Goal: Task Accomplishment & Management: Use online tool/utility

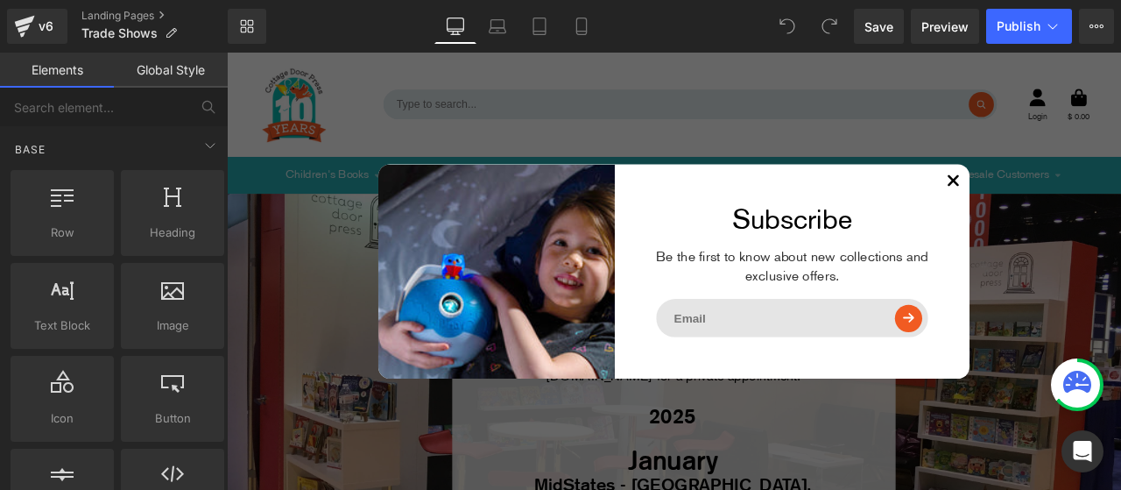
click at [1075, 192] on div "Subscribe Be the first to know about new collections and exclusive offers." at bounding box center [897, 311] width 421 height 253
click at [1082, 201] on use at bounding box center [1088, 204] width 13 height 13
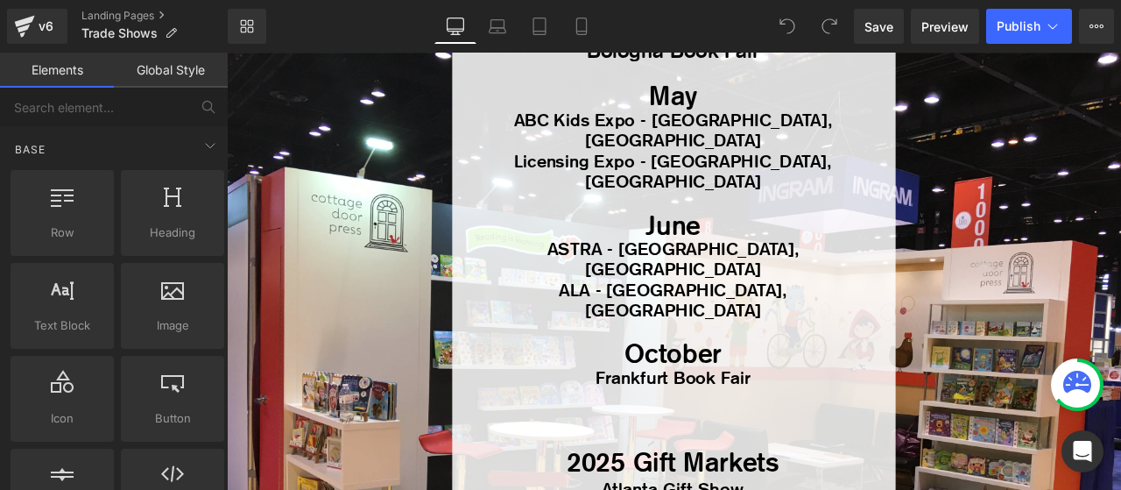
scroll to position [701, 0]
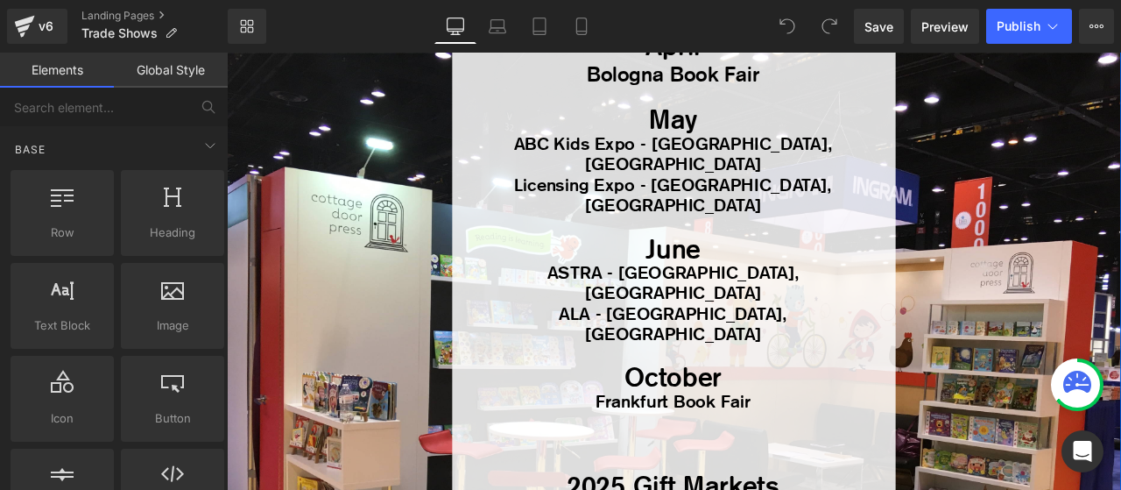
click at [859, 349] on span "ALA - Philadelphia, PA" at bounding box center [756, 373] width 271 height 49
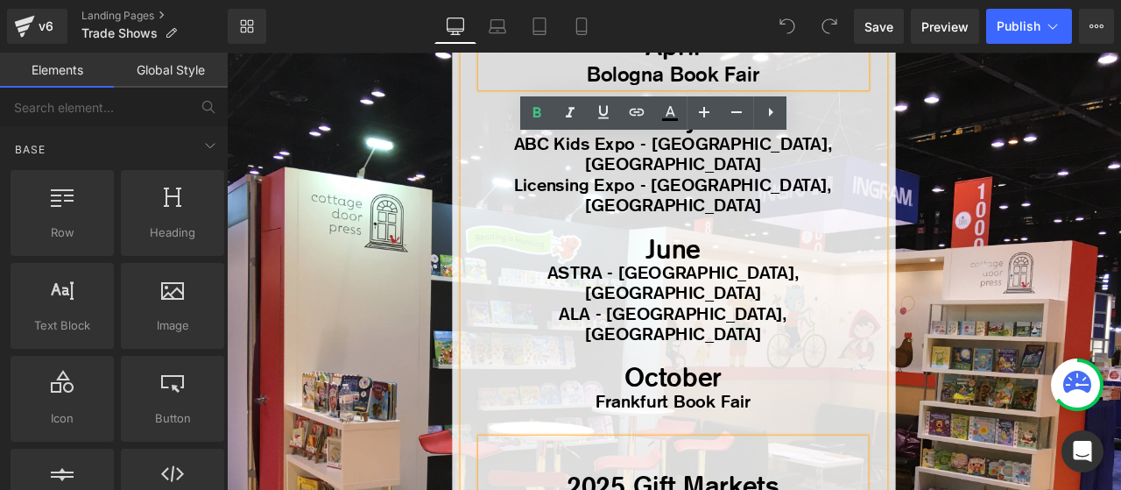
click at [868, 350] on div "ALA - Philadelphia, PA" at bounding box center [756, 374] width 456 height 48
click at [842, 349] on span "ALA - Philadelphia, PA" at bounding box center [756, 373] width 271 height 49
click at [868, 350] on div "ALA - Philadelphia, PA" at bounding box center [756, 374] width 456 height 48
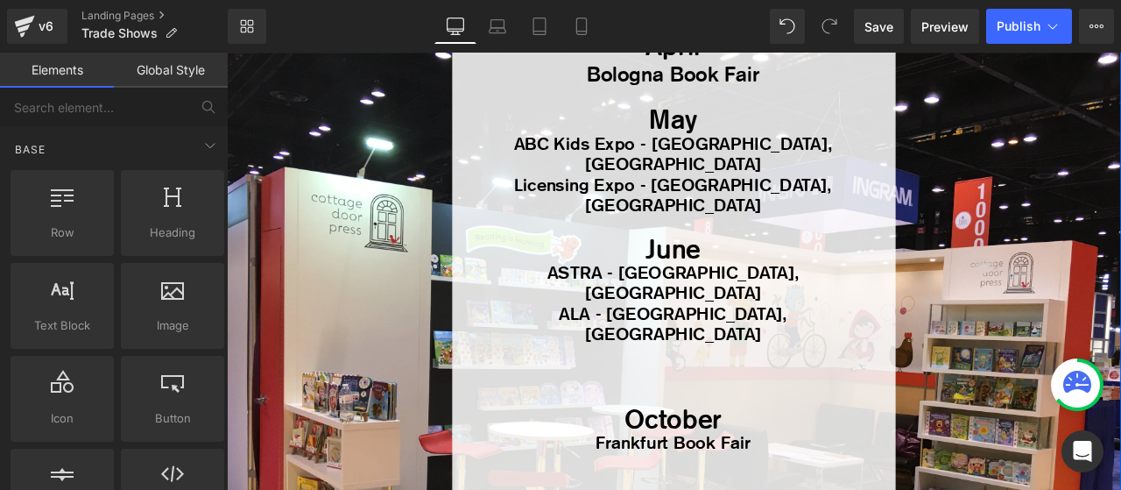
drag, startPoint x: 710, startPoint y: 212, endPoint x: 872, endPoint y: 261, distance: 169.3
click at [872, 261] on div "March London Book Fair April Bologna Book Fair May ABC Kids Expo - Las Vegas, N…" at bounding box center [756, 229] width 456 height 597
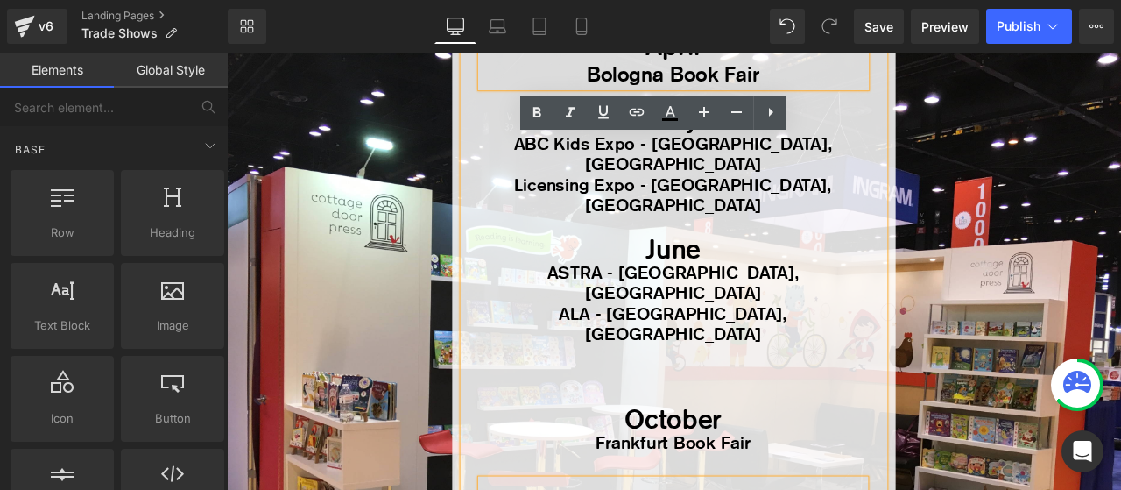
copy div "June ASTRA - San Antonio, TX ALA - Philadelphia, PA"
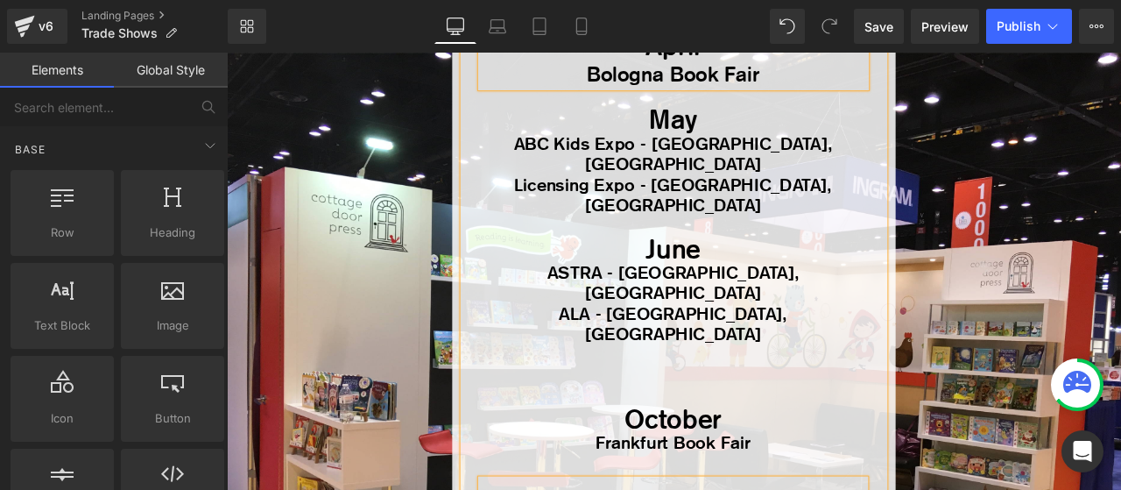
click at [736, 423] on div at bounding box center [756, 435] width 456 height 25
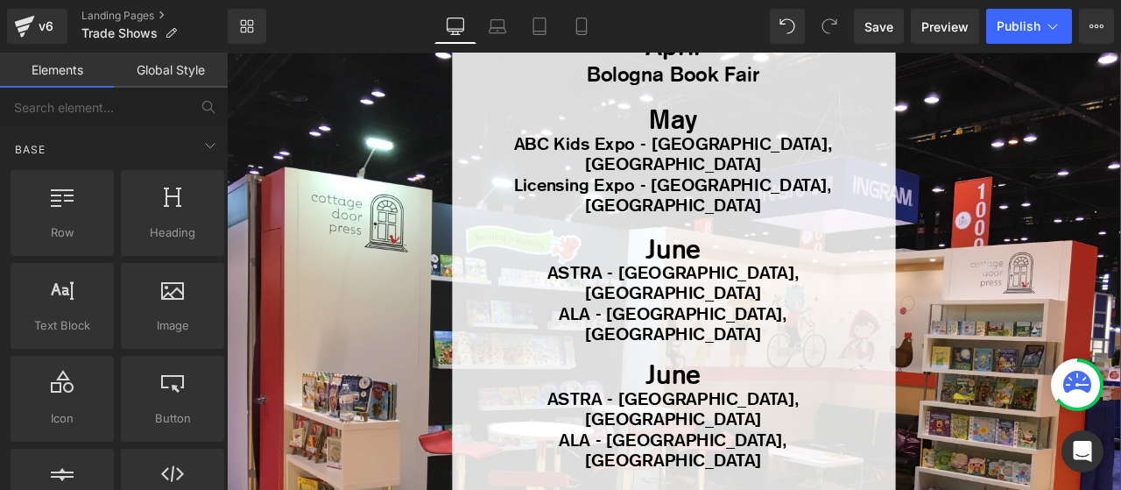
drag, startPoint x: 717, startPoint y: 320, endPoint x: 779, endPoint y: 318, distance: 62.2
click at [779, 415] on span "June" at bounding box center [757, 433] width 66 height 37
click at [623, 449] on span "ASTRA - San Antonio, TX" at bounding box center [756, 473] width 299 height 49
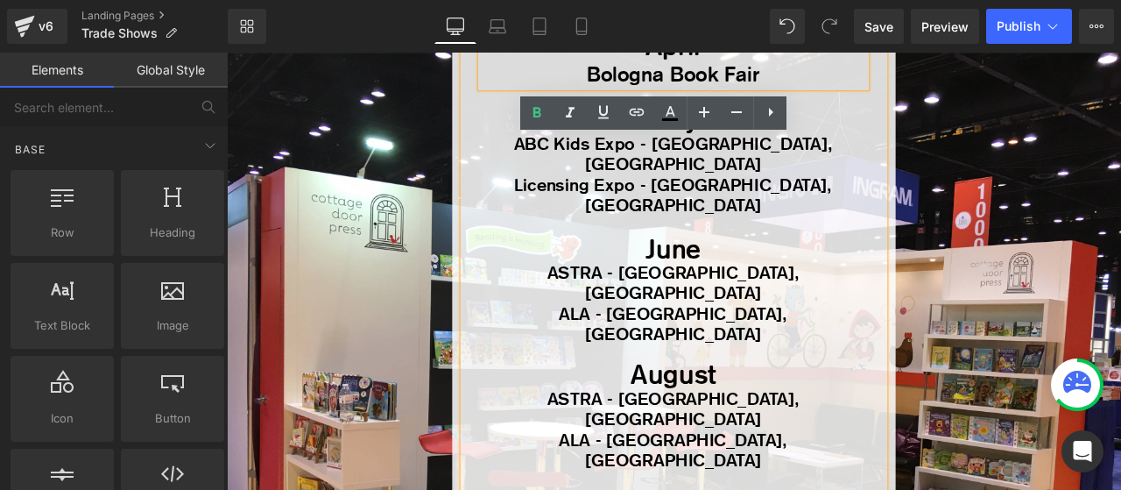
drag, startPoint x: 624, startPoint y: 339, endPoint x: 687, endPoint y: 340, distance: 63.1
click at [687, 449] on span "ASTRA - San Antonio, TX" at bounding box center [756, 473] width 299 height 49
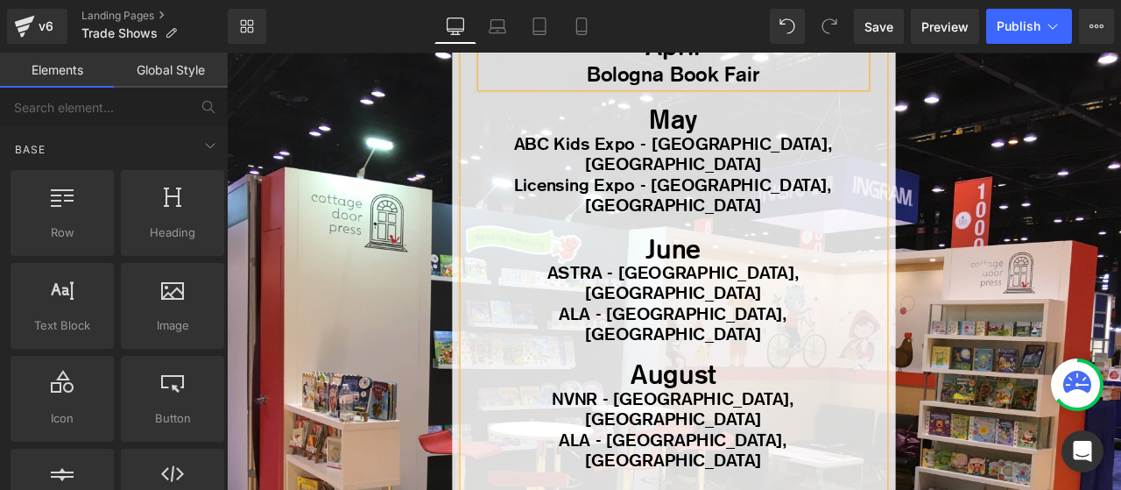
drag, startPoint x: 706, startPoint y: 345, endPoint x: 862, endPoint y: 344, distance: 156.0
click at [862, 449] on span "NVNR - San Antonio, TX" at bounding box center [755, 473] width 287 height 49
drag, startPoint x: 874, startPoint y: 368, endPoint x: 647, endPoint y: 373, distance: 227.9
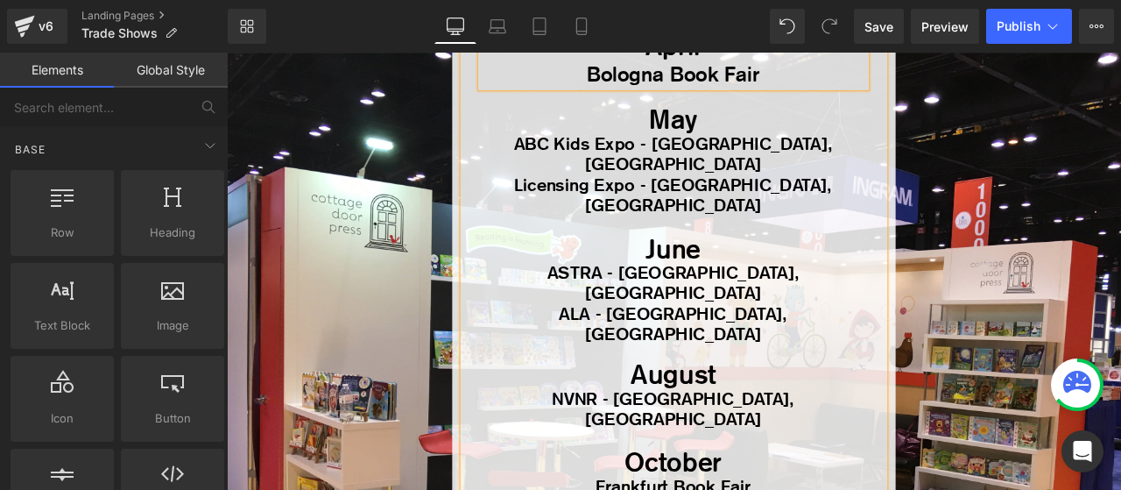
drag, startPoint x: 697, startPoint y: 308, endPoint x: 845, endPoint y: 341, distance: 151.8
click at [845, 423] on div "August NVNR - Atlanta, GA" at bounding box center [756, 461] width 456 height 76
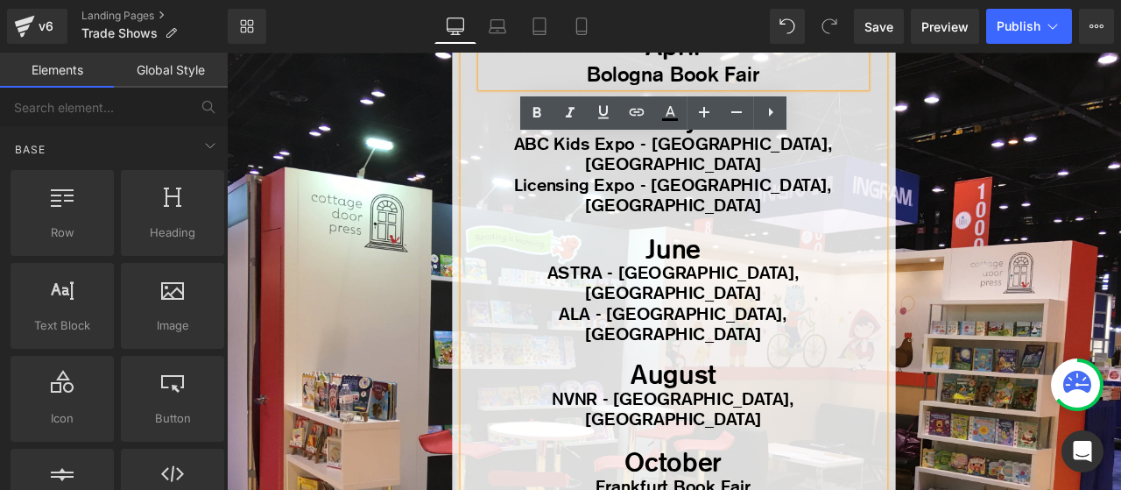
copy div "August NVNR - Atlanta, GA"
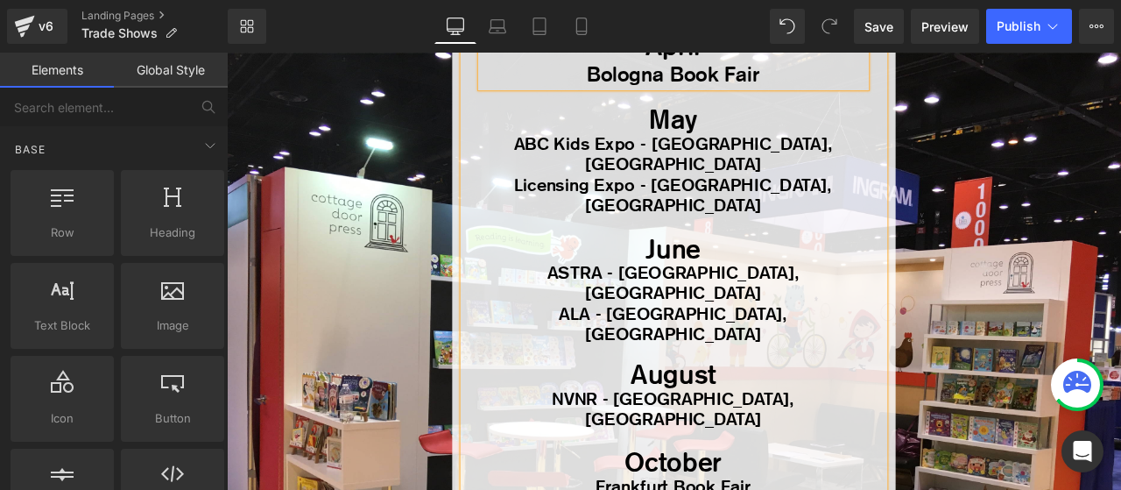
click at [856, 451] on div "NVNR - Atlanta, GA" at bounding box center [756, 475] width 456 height 48
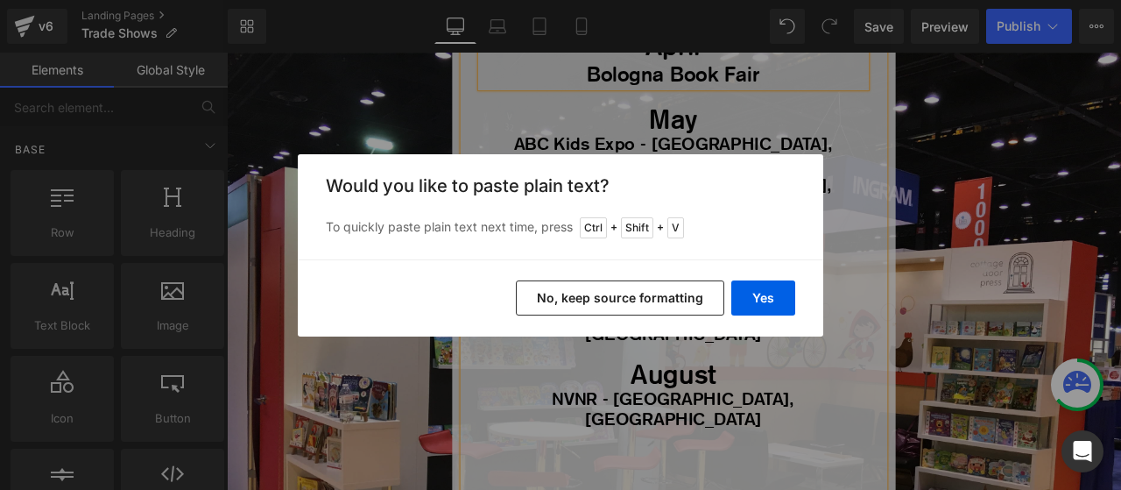
click at [690, 291] on button "No, keep source formatting" at bounding box center [620, 297] width 209 height 35
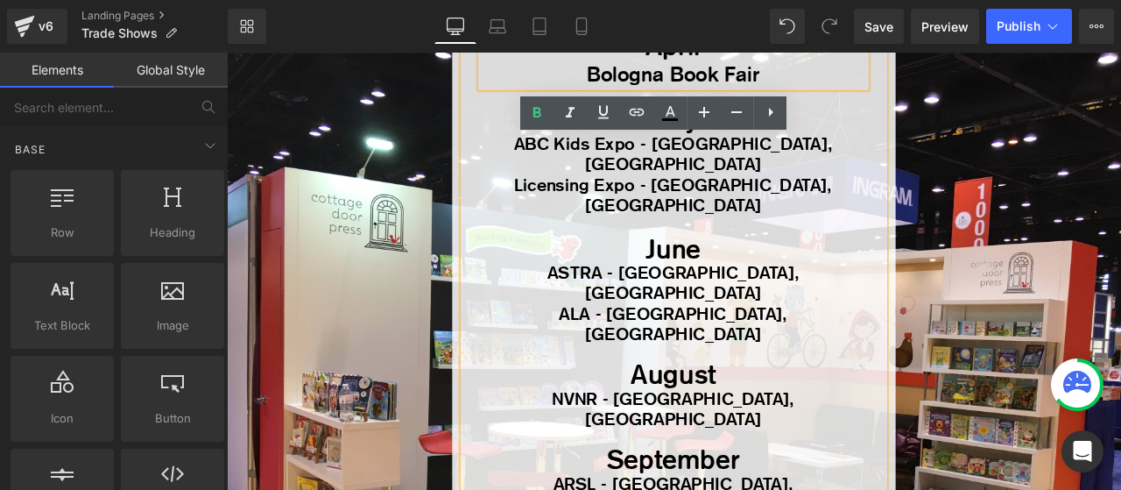
copy span "Frankfurt"
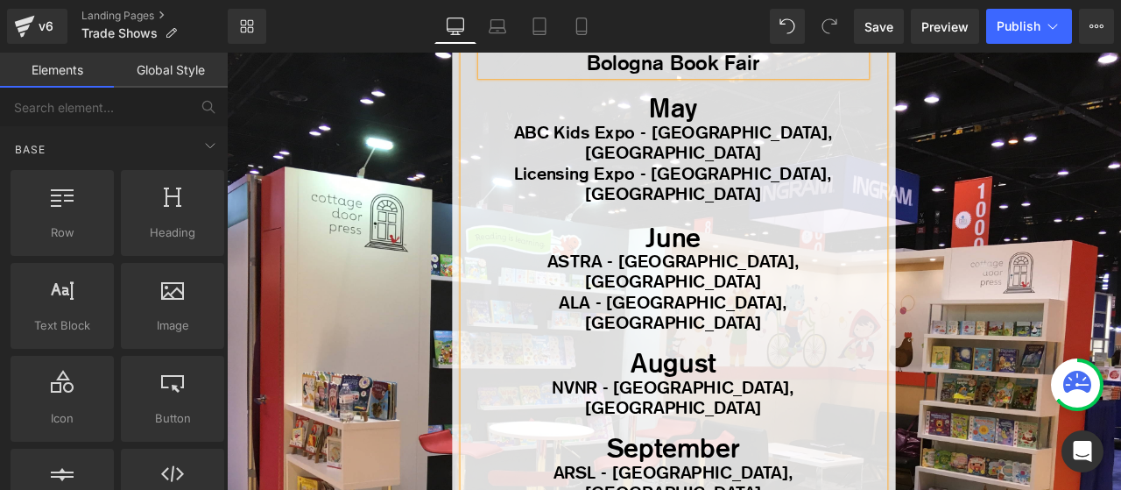
scroll to position [738, 0]
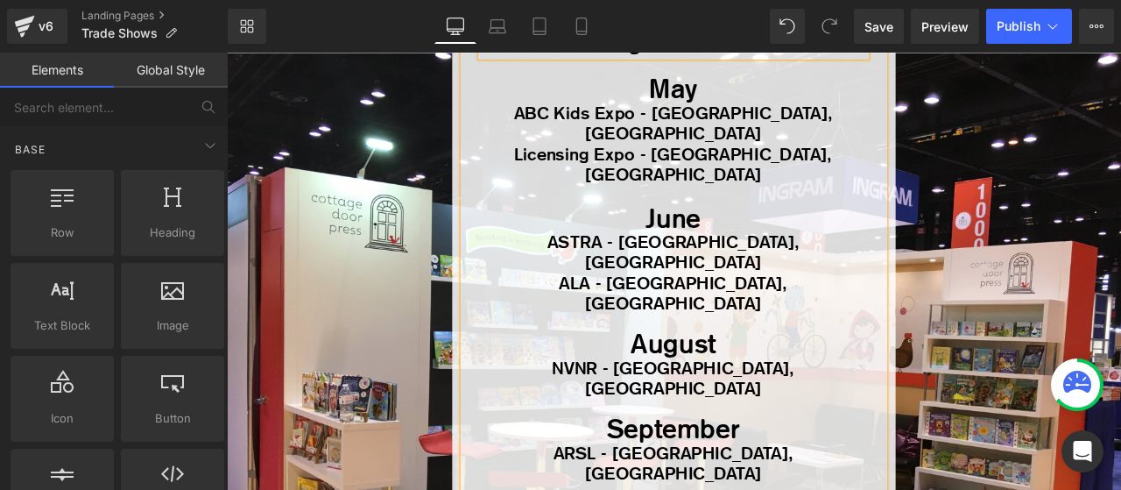
drag, startPoint x: 667, startPoint y: 358, endPoint x: 878, endPoint y: 393, distance: 214.0
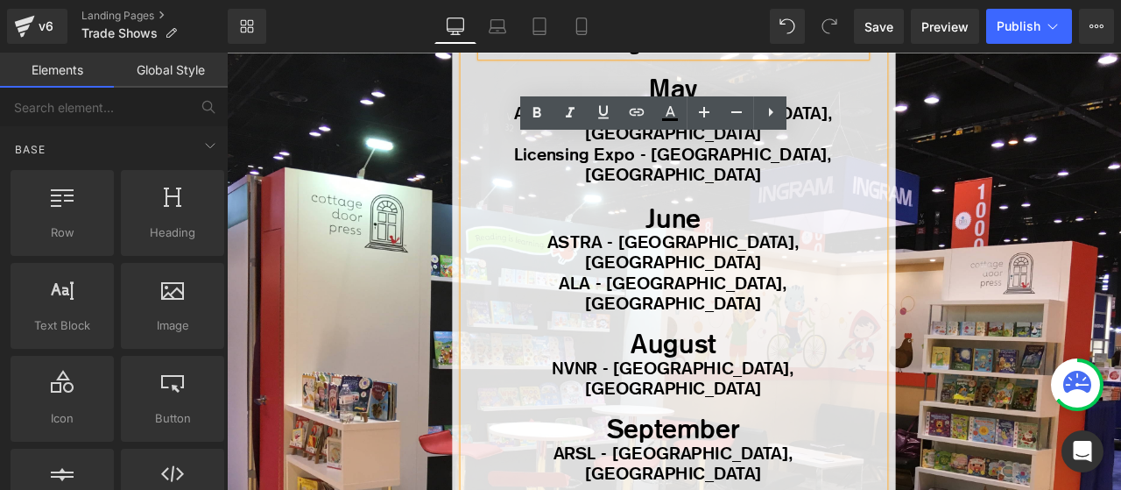
copy div "September ARSL - Albuquerque, NM"
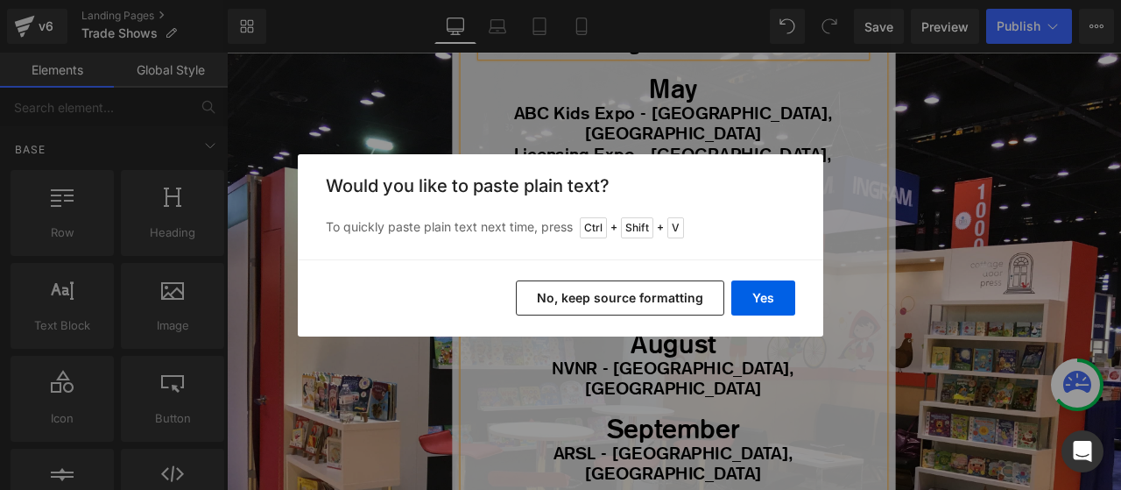
click at [643, 308] on button "No, keep source formatting" at bounding box center [620, 297] width 209 height 35
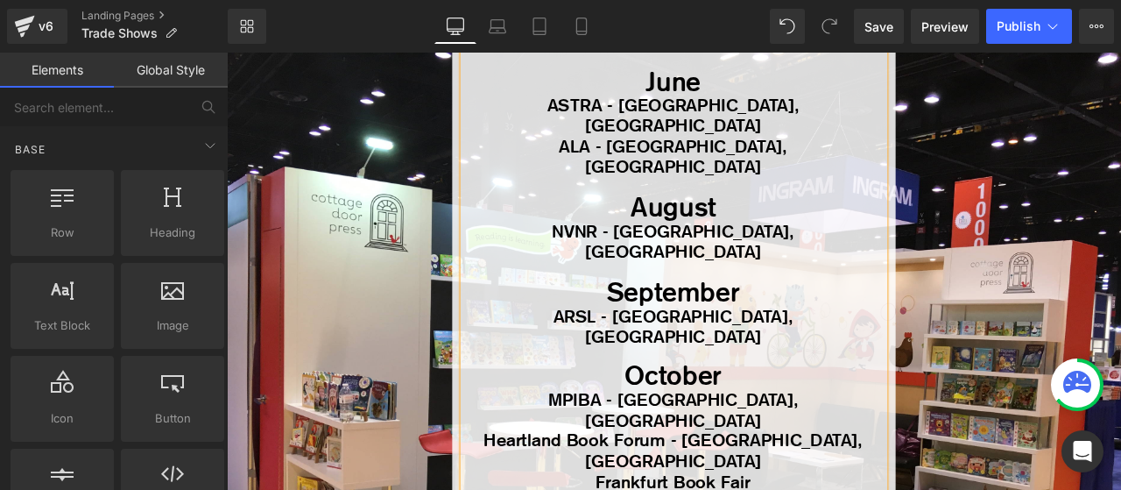
scroll to position [910, 0]
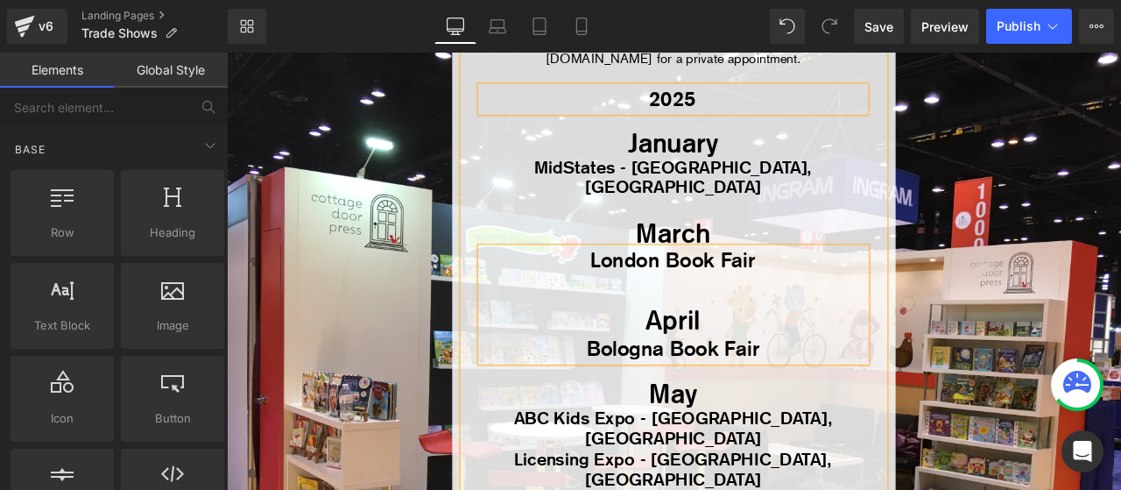
scroll to position [371, 0]
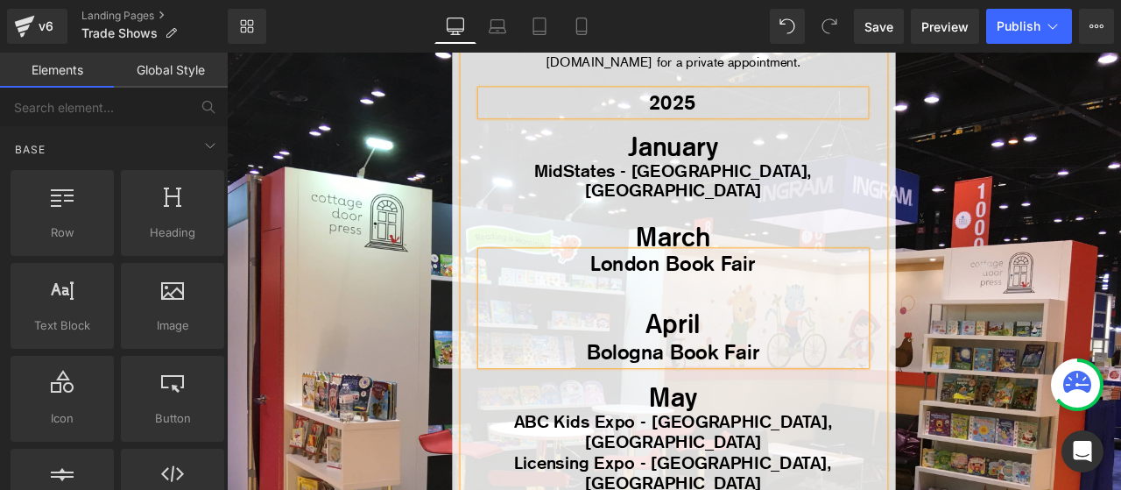
click at [798, 318] on h1 at bounding box center [755, 337] width 413 height 38
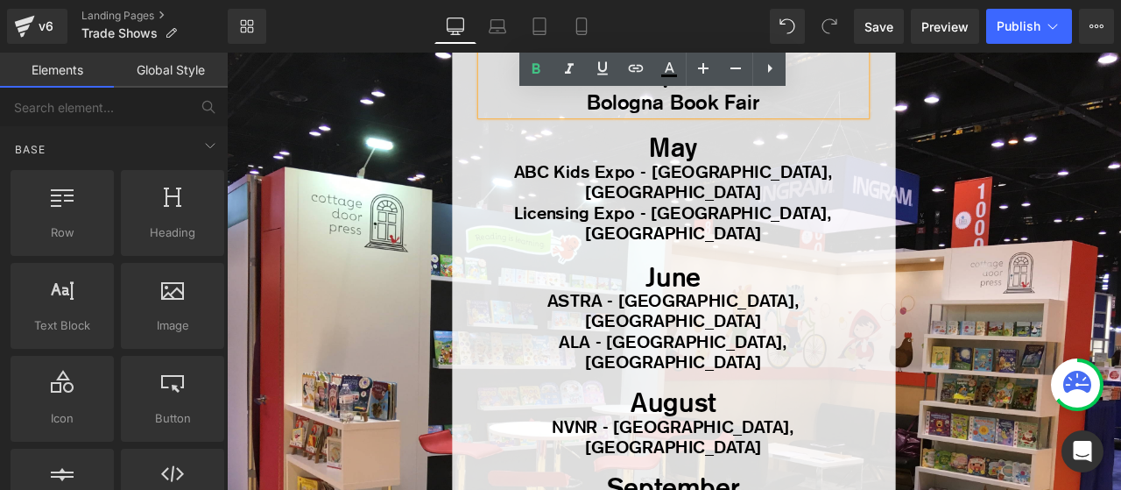
scroll to position [661, 0]
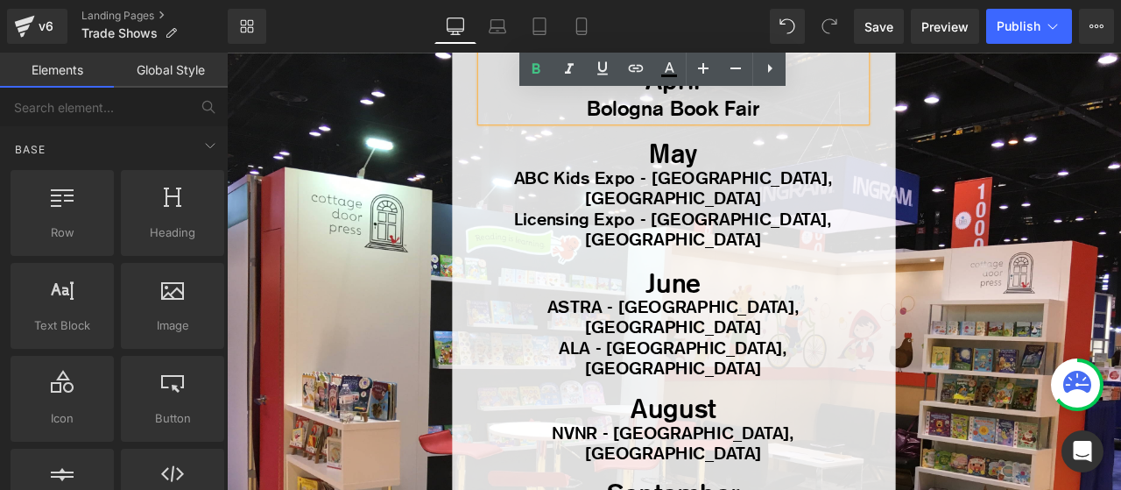
click at [822, 286] on div at bounding box center [756, 300] width 456 height 28
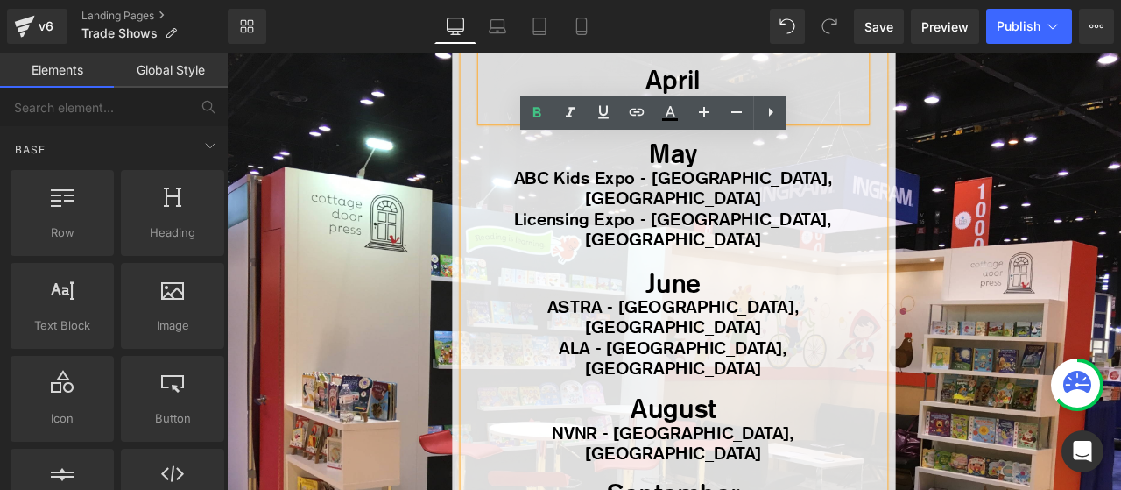
click at [731, 440] on div at bounding box center [756, 452] width 456 height 25
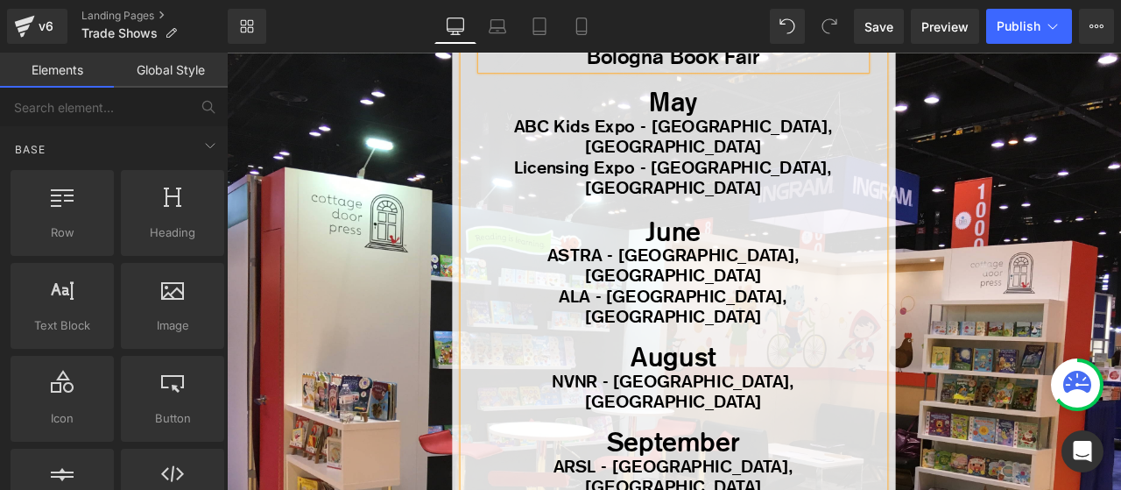
scroll to position [738, 0]
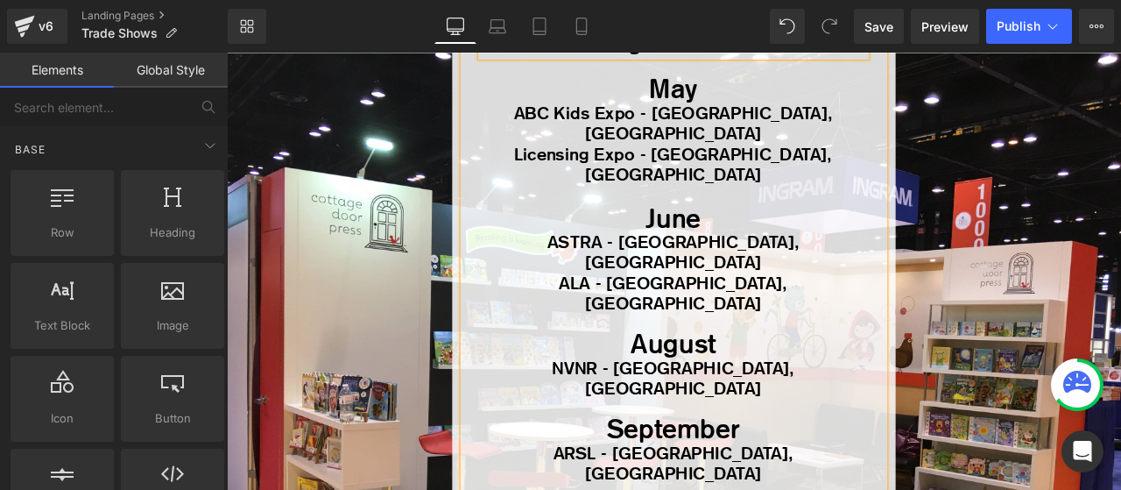
drag, startPoint x: 872, startPoint y: 406, endPoint x: 630, endPoint y: 408, distance: 241.8
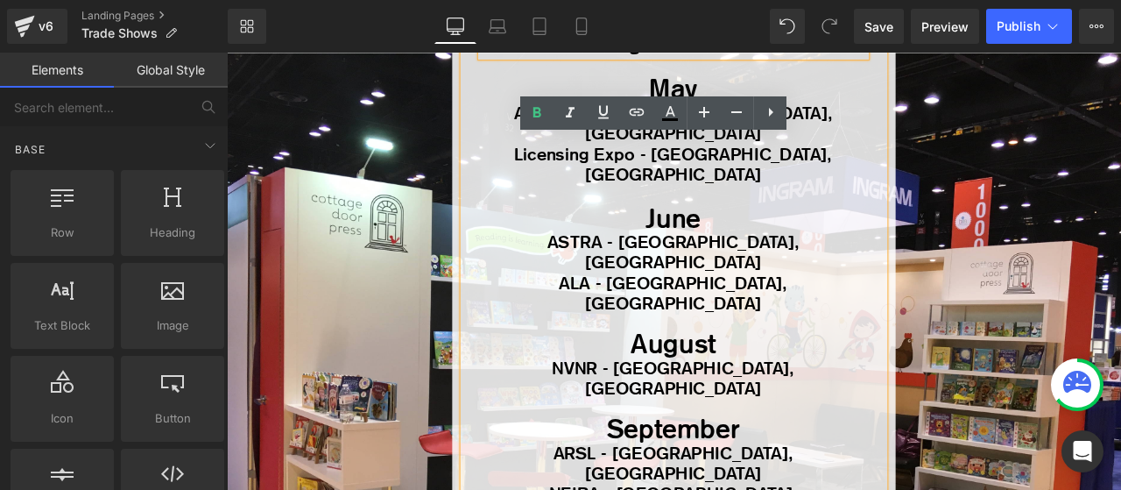
copy b "NEIBA - Manchester, NH"
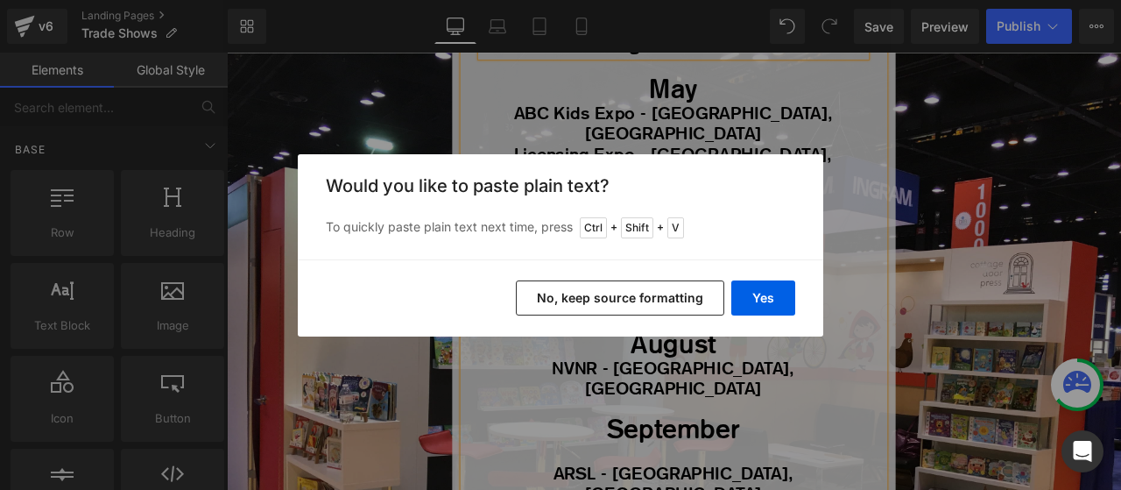
click at [636, 297] on button "No, keep source formatting" at bounding box center [620, 297] width 209 height 35
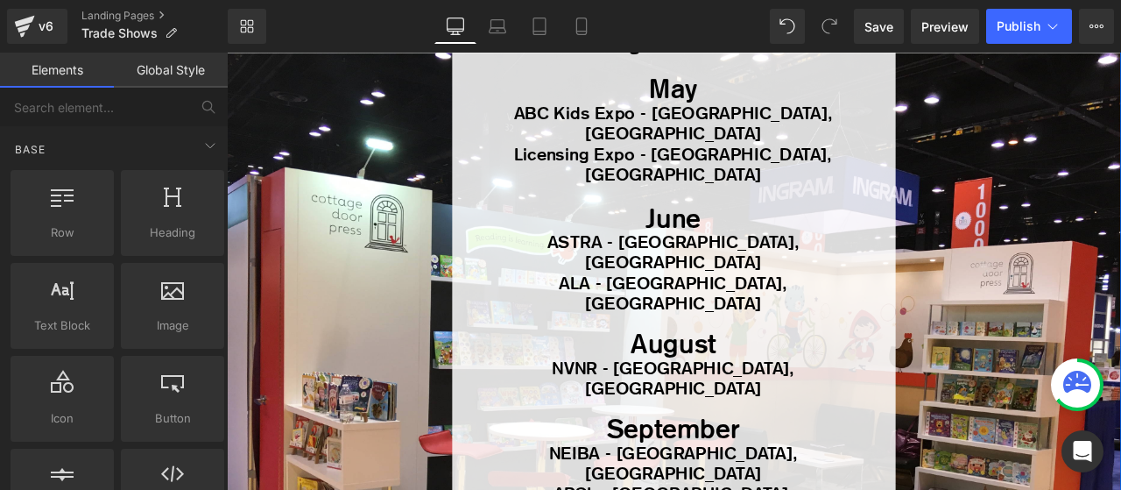
drag, startPoint x: 626, startPoint y: 433, endPoint x: 875, endPoint y: 435, distance: 248.8
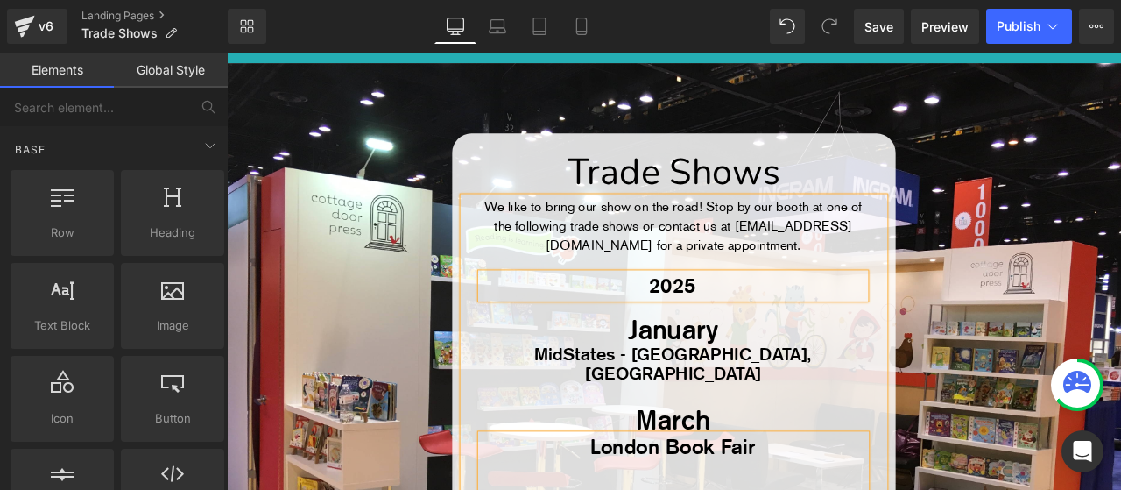
scroll to position [0, 0]
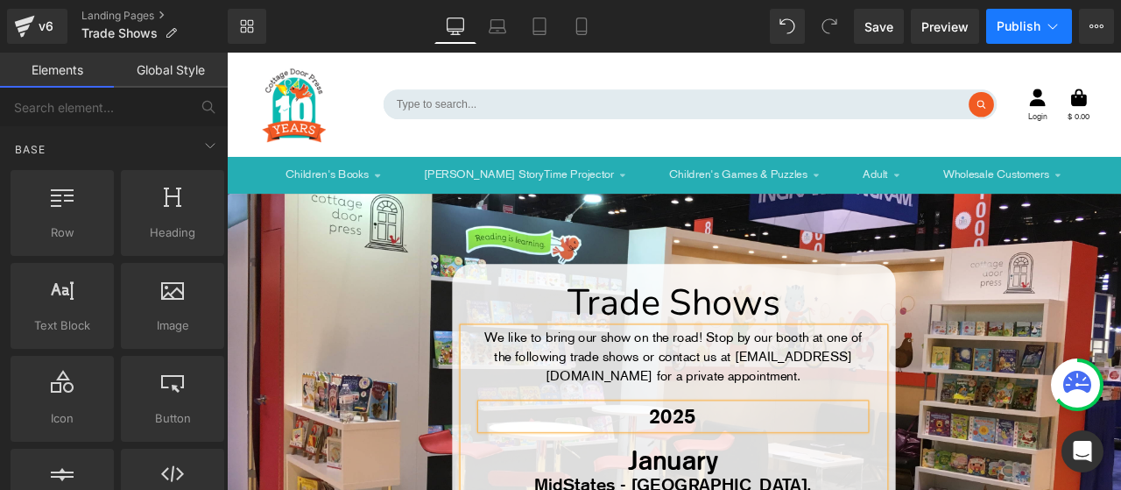
click at [1006, 25] on span "Publish" at bounding box center [1019, 26] width 44 height 14
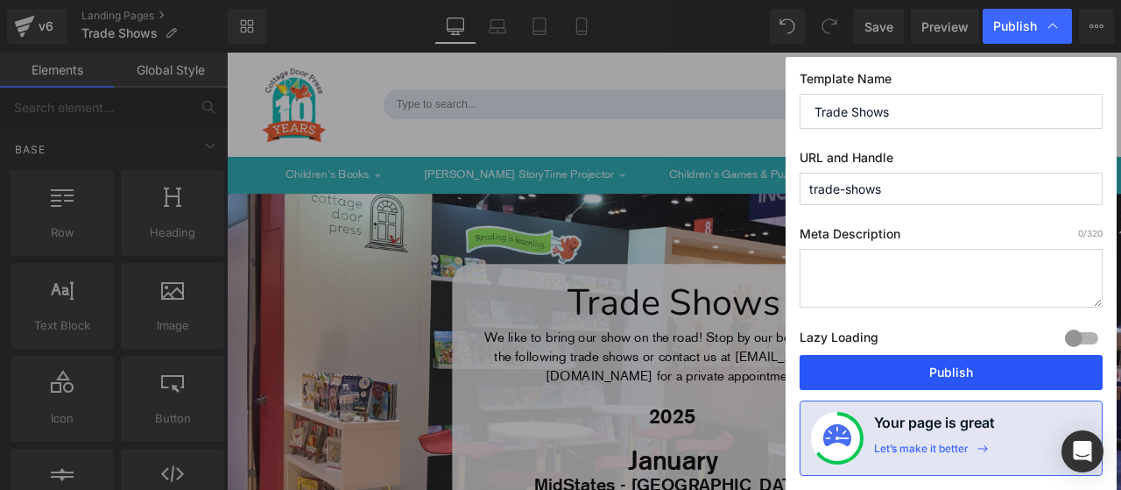
click at [0, 0] on button "Publish" at bounding box center [0, 0] width 0 height 0
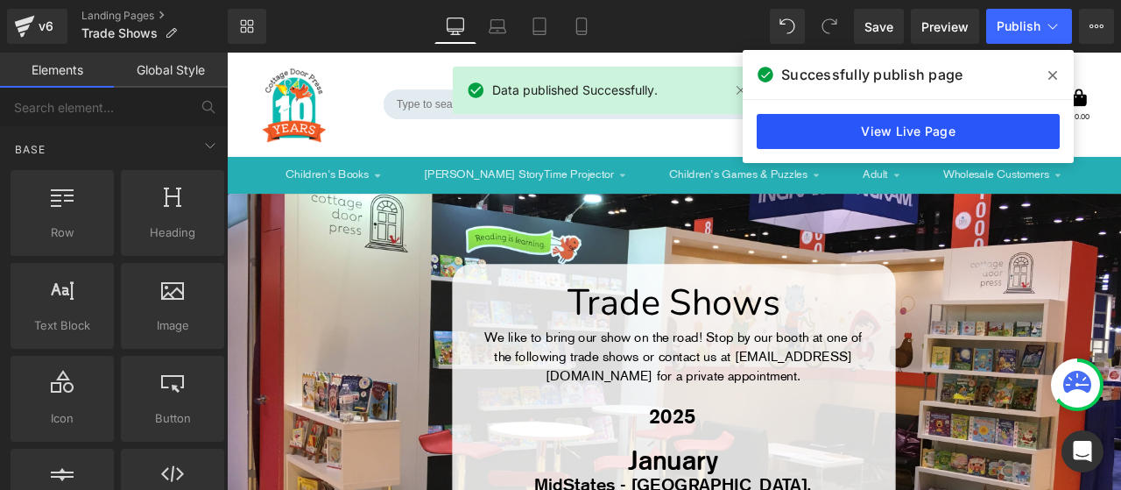
click at [0, 0] on link "View Live Page" at bounding box center [0, 0] width 0 height 0
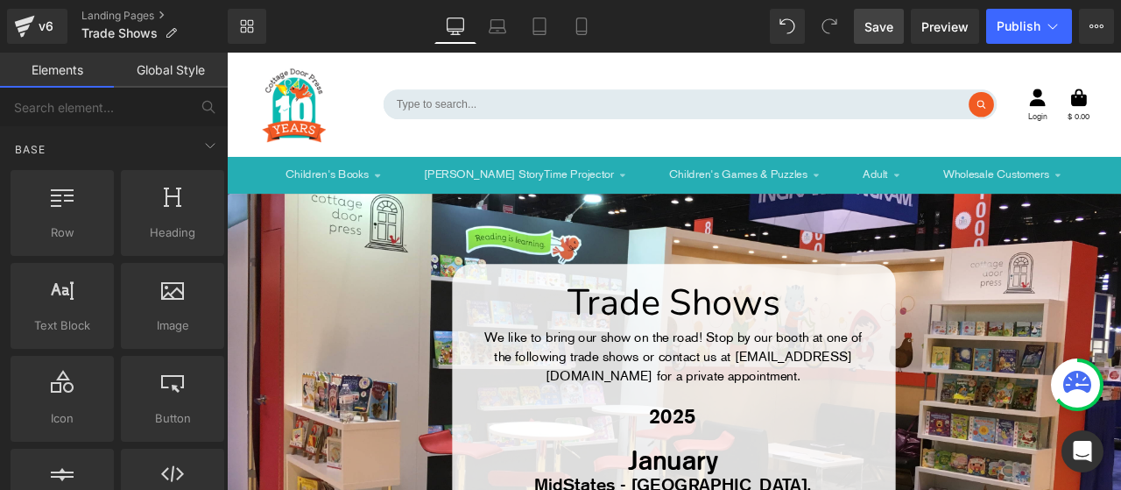
click at [860, 25] on link "Save" at bounding box center [879, 26] width 50 height 35
click at [161, 16] on link "Landing Pages" at bounding box center [154, 16] width 146 height 14
